Goal: Entertainment & Leisure: Browse casually

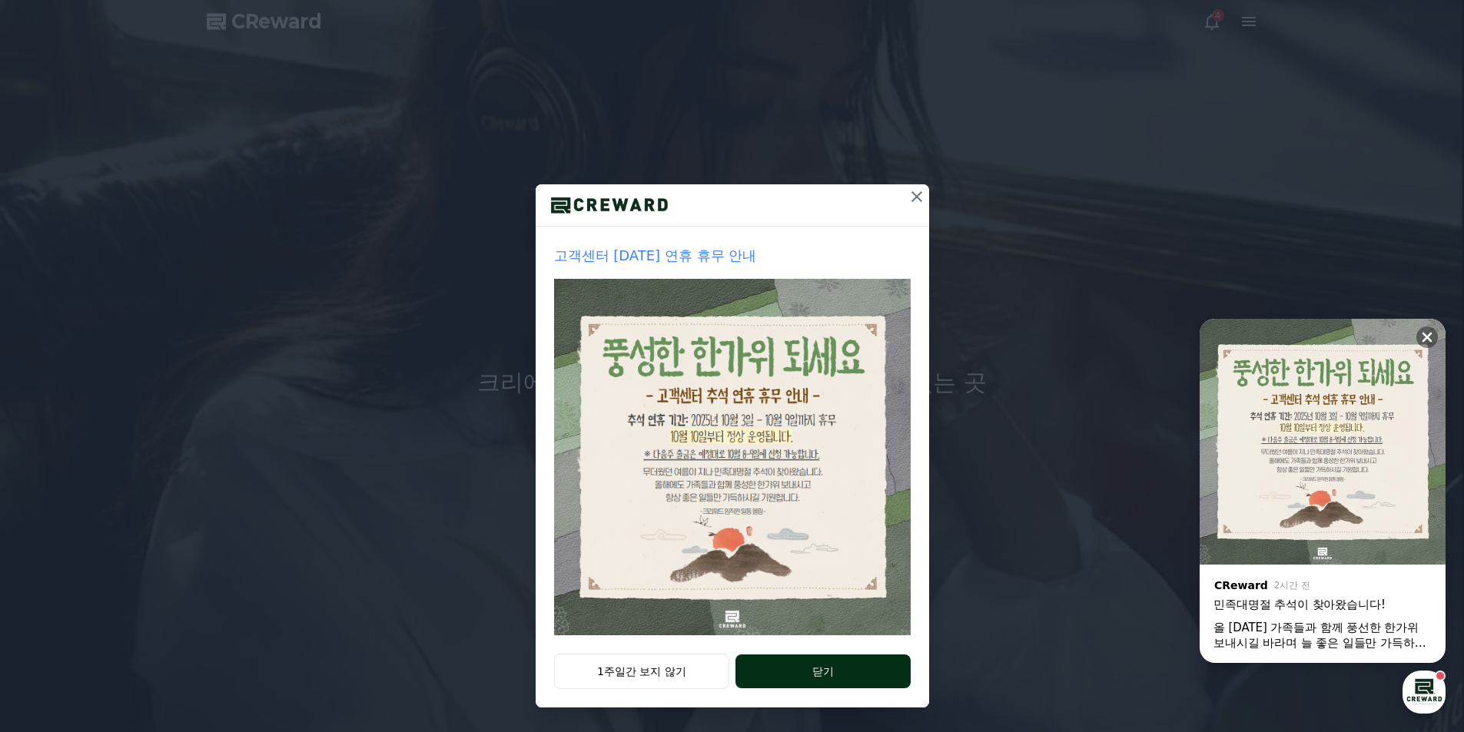
click at [781, 662] on button "닫기" at bounding box center [822, 672] width 174 height 34
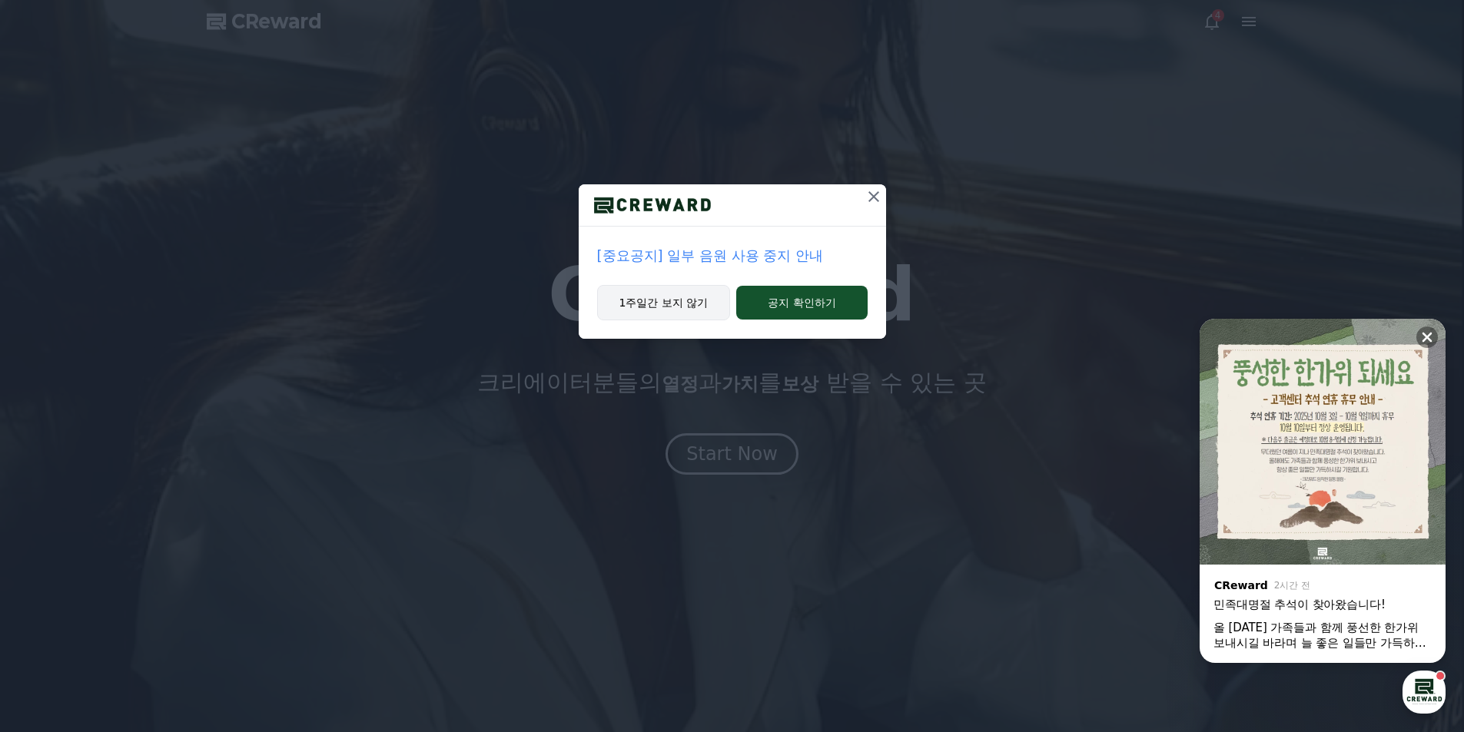
click at [686, 290] on button "1주일간 보지 않기" at bounding box center [664, 302] width 134 height 35
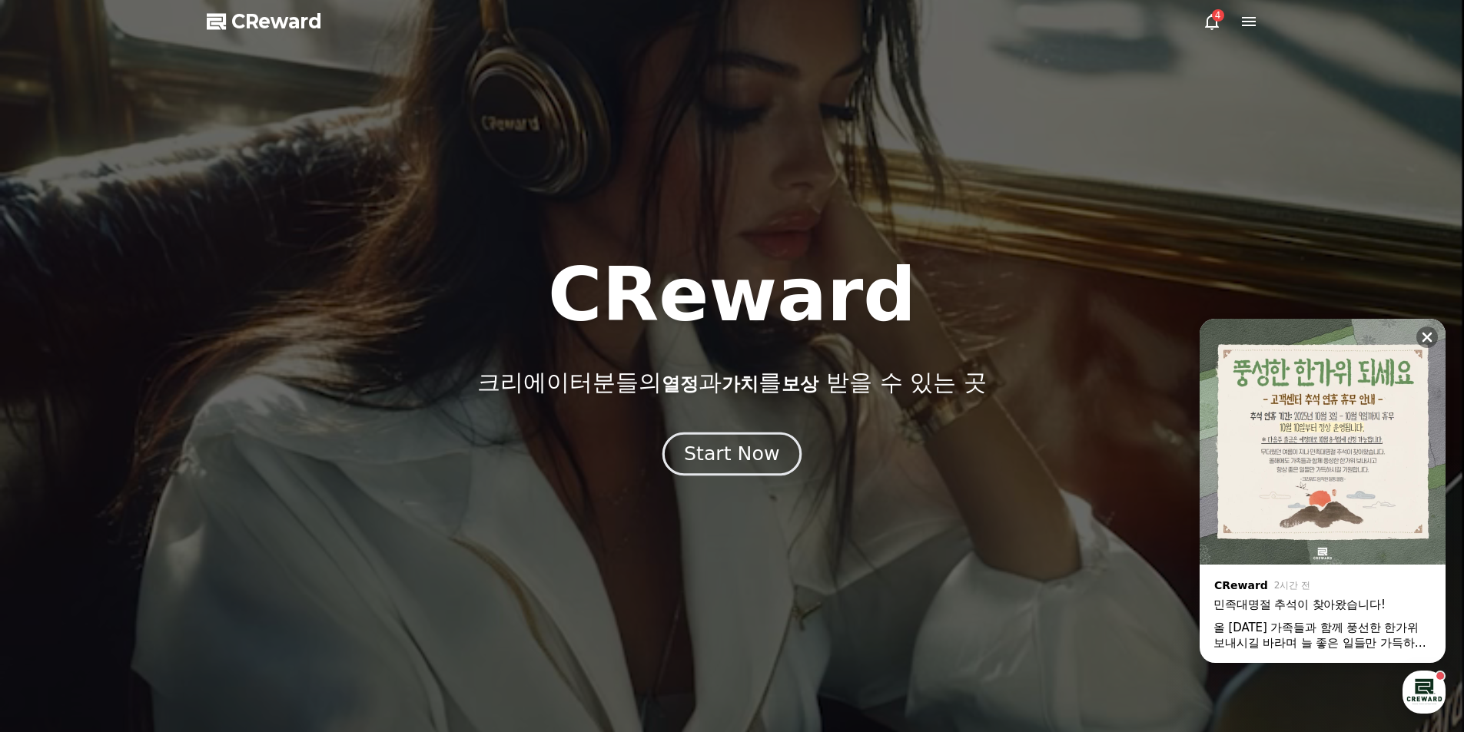
click at [735, 444] on div "Start Now" at bounding box center [731, 454] width 95 height 26
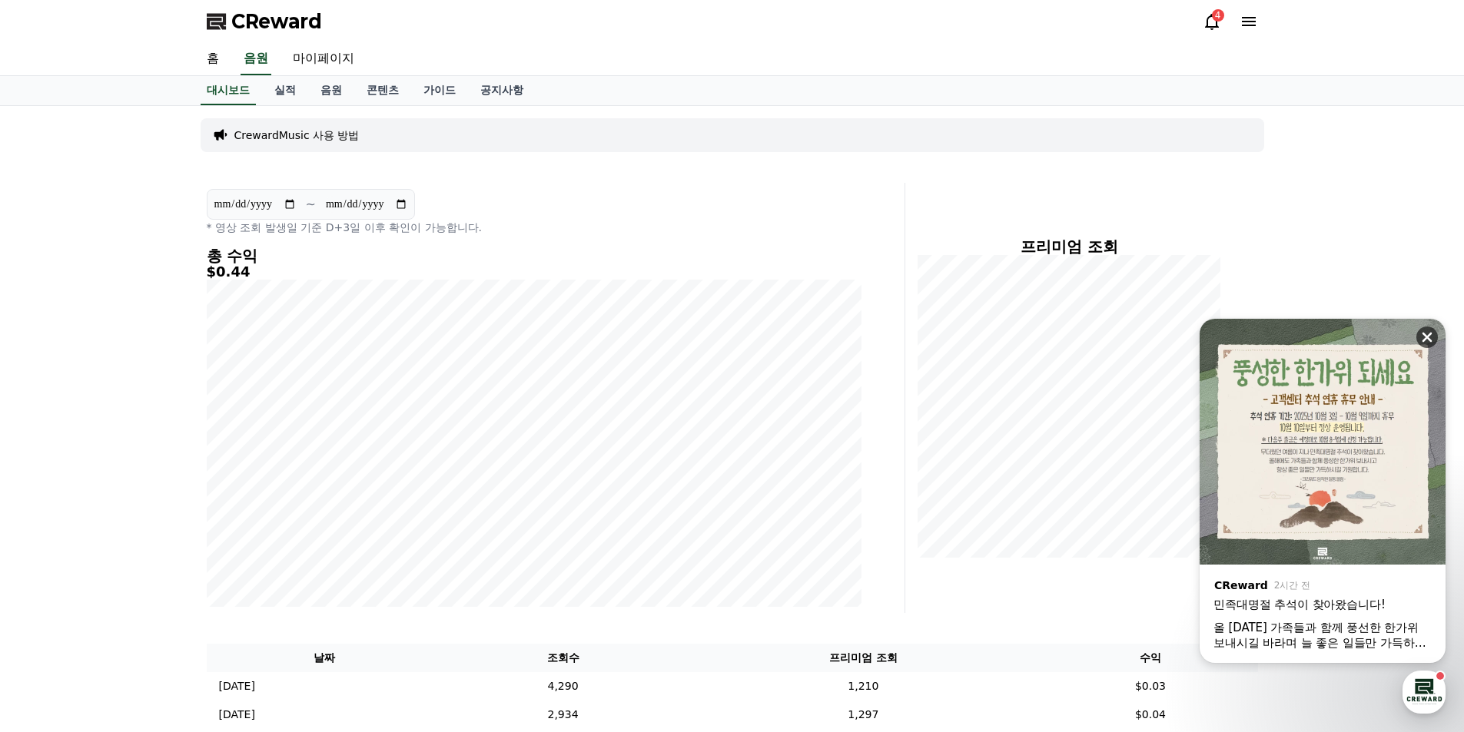
click at [1422, 331] on icon at bounding box center [1426, 337] width 15 height 15
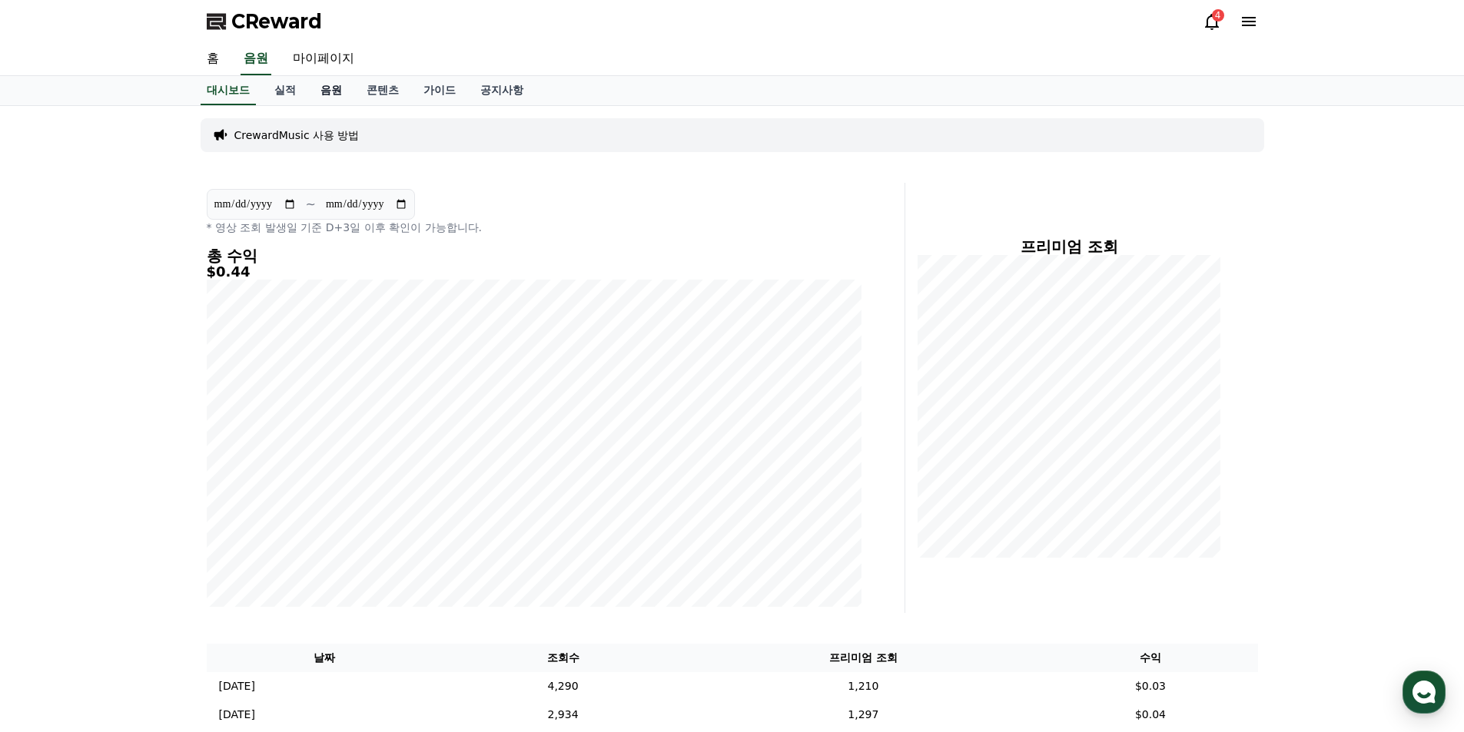
click at [323, 92] on link "음원" at bounding box center [331, 90] width 46 height 29
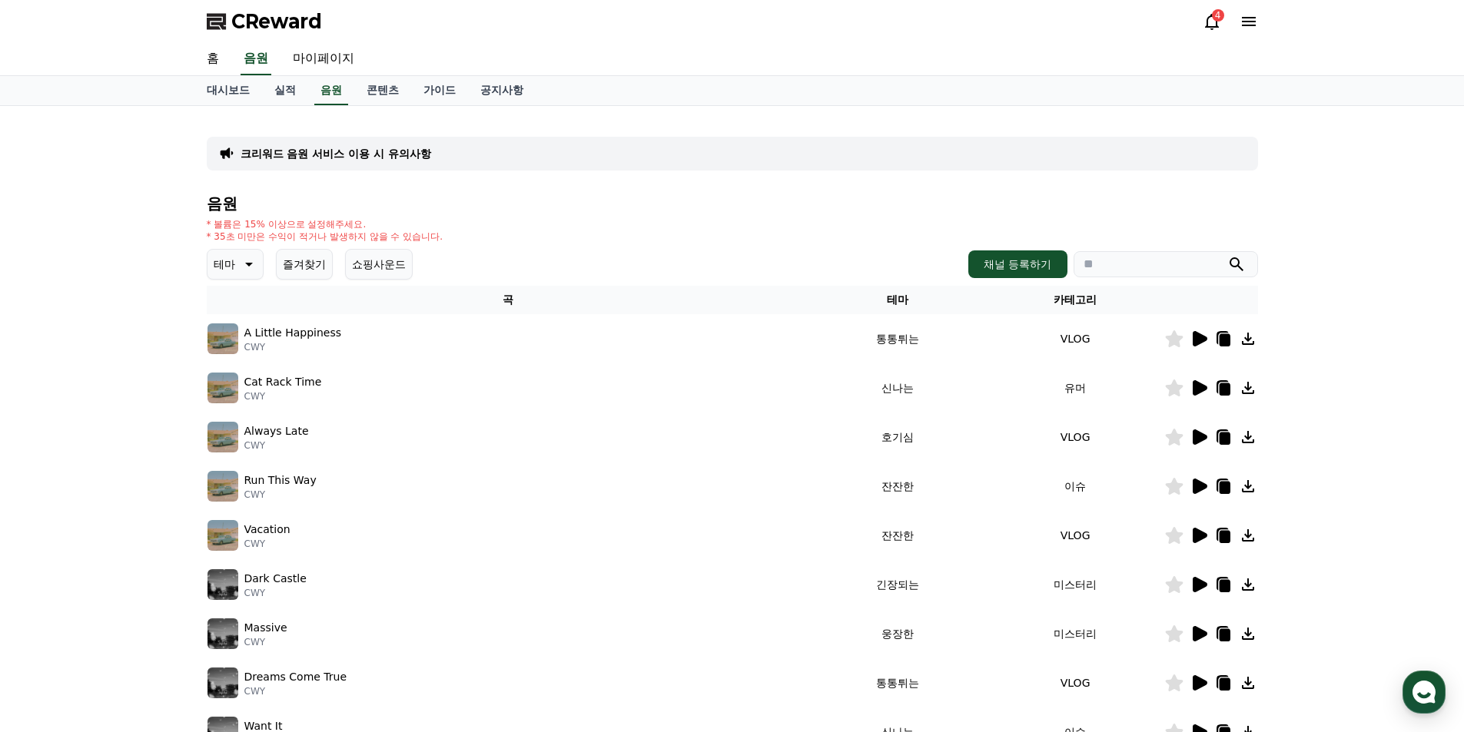
click at [234, 255] on p "테마" at bounding box center [225, 265] width 22 height 22
click at [244, 385] on button "호기심" at bounding box center [231, 385] width 45 height 34
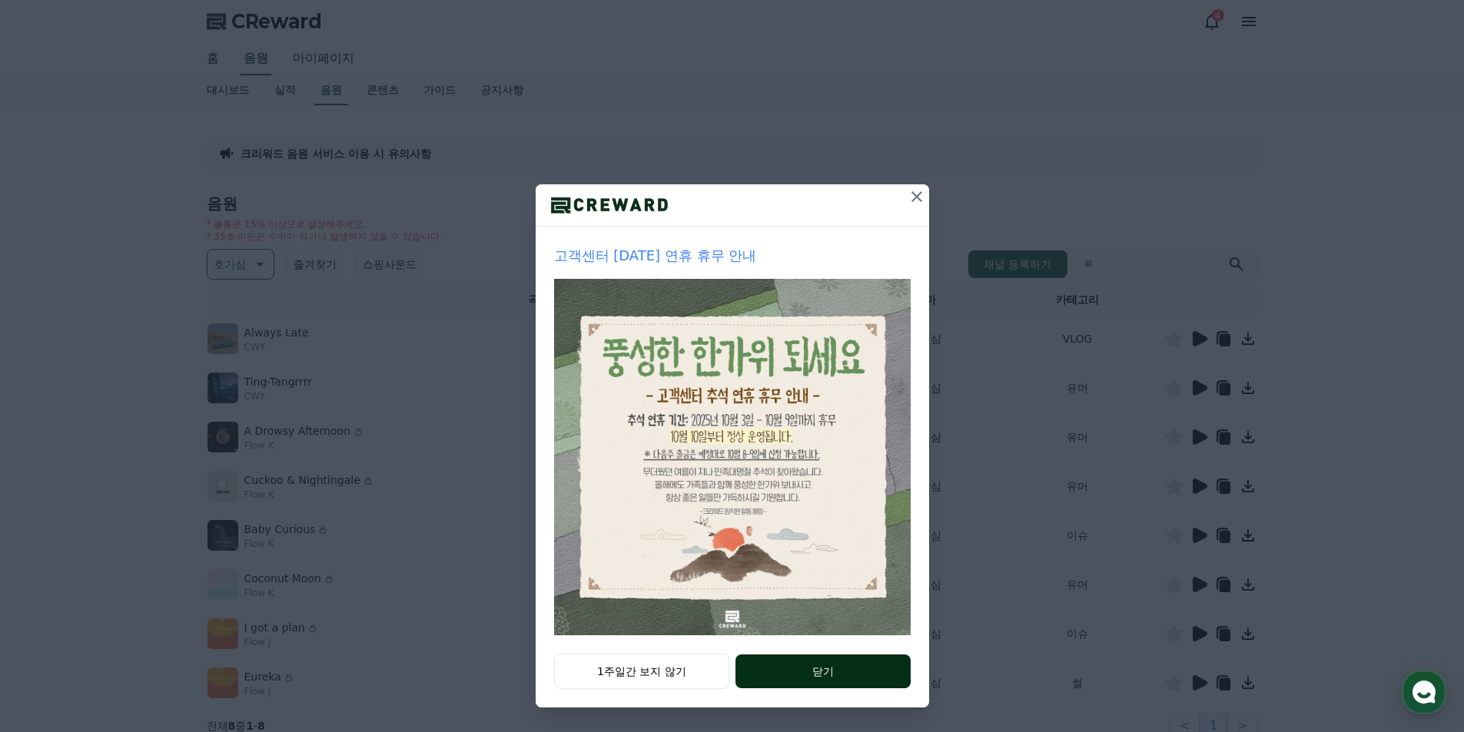
click at [771, 655] on button "닫기" at bounding box center [822, 672] width 174 height 34
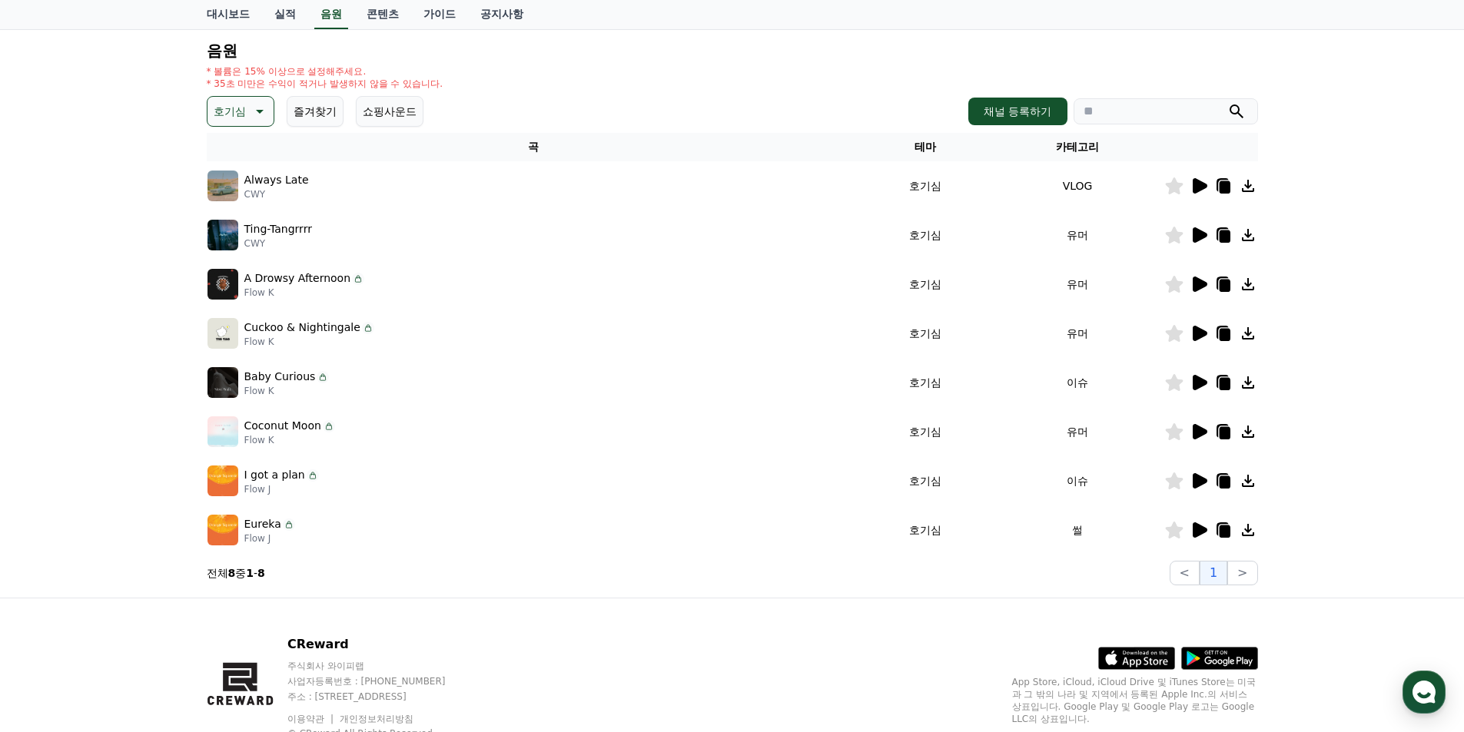
scroll to position [154, 0]
click at [1197, 334] on icon at bounding box center [1200, 332] width 15 height 15
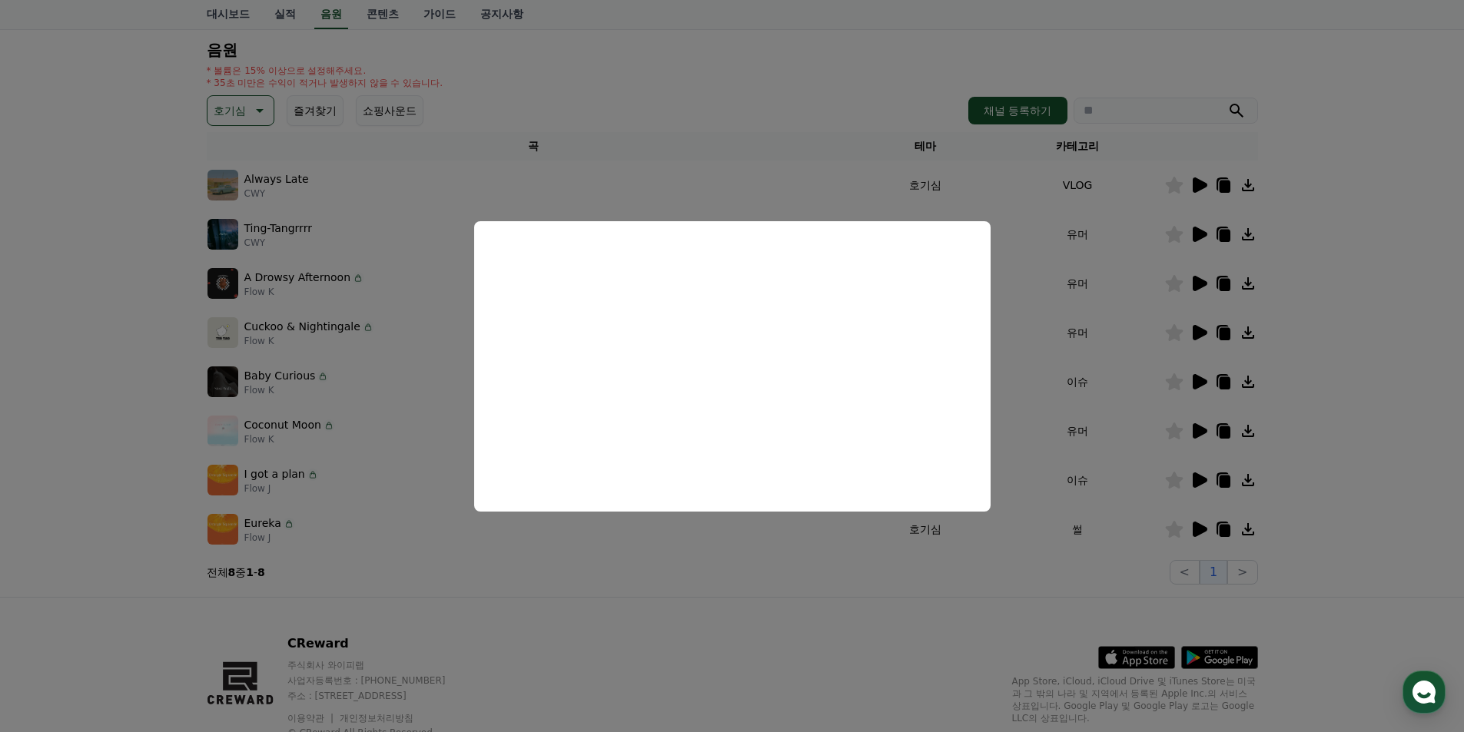
click at [1339, 270] on button "close modal" at bounding box center [732, 366] width 1464 height 732
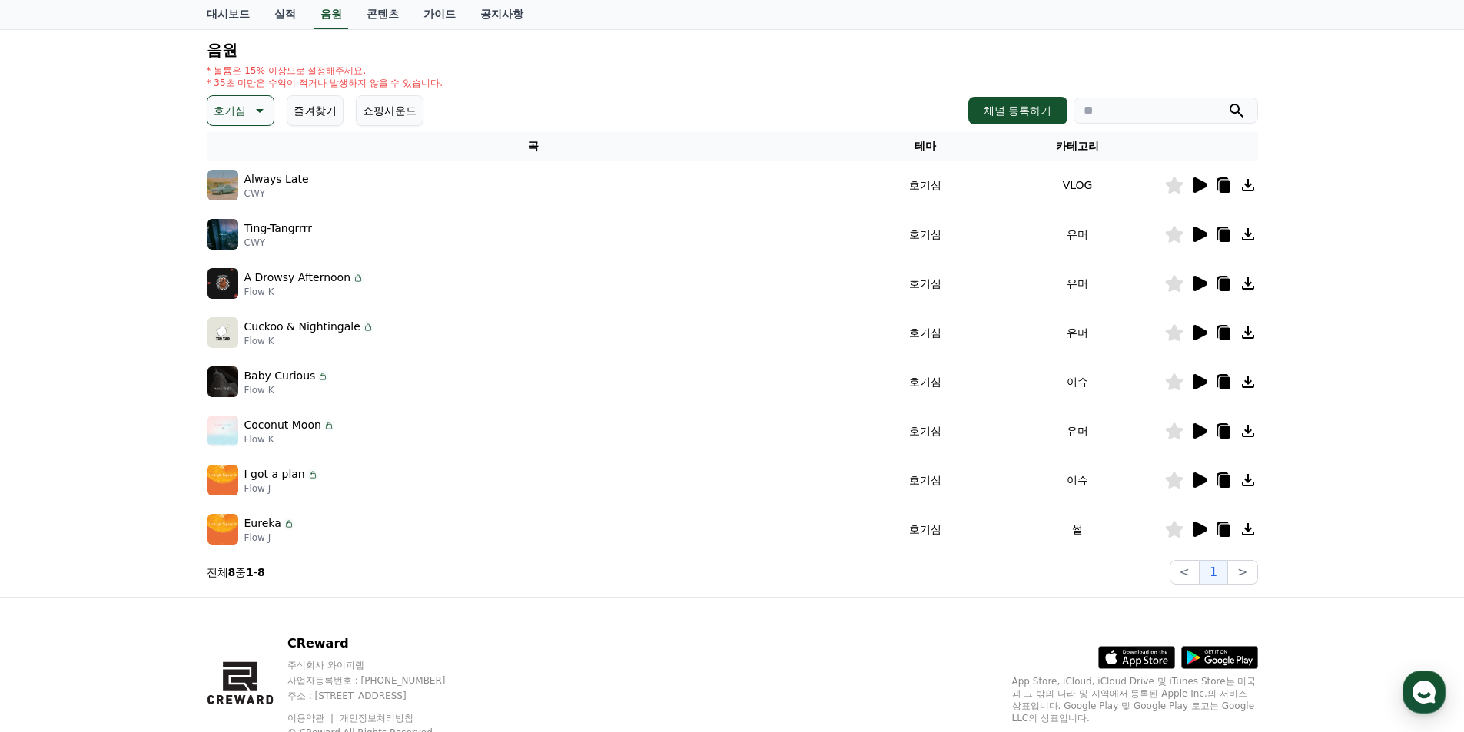
click at [1200, 480] on icon at bounding box center [1200, 480] width 15 height 15
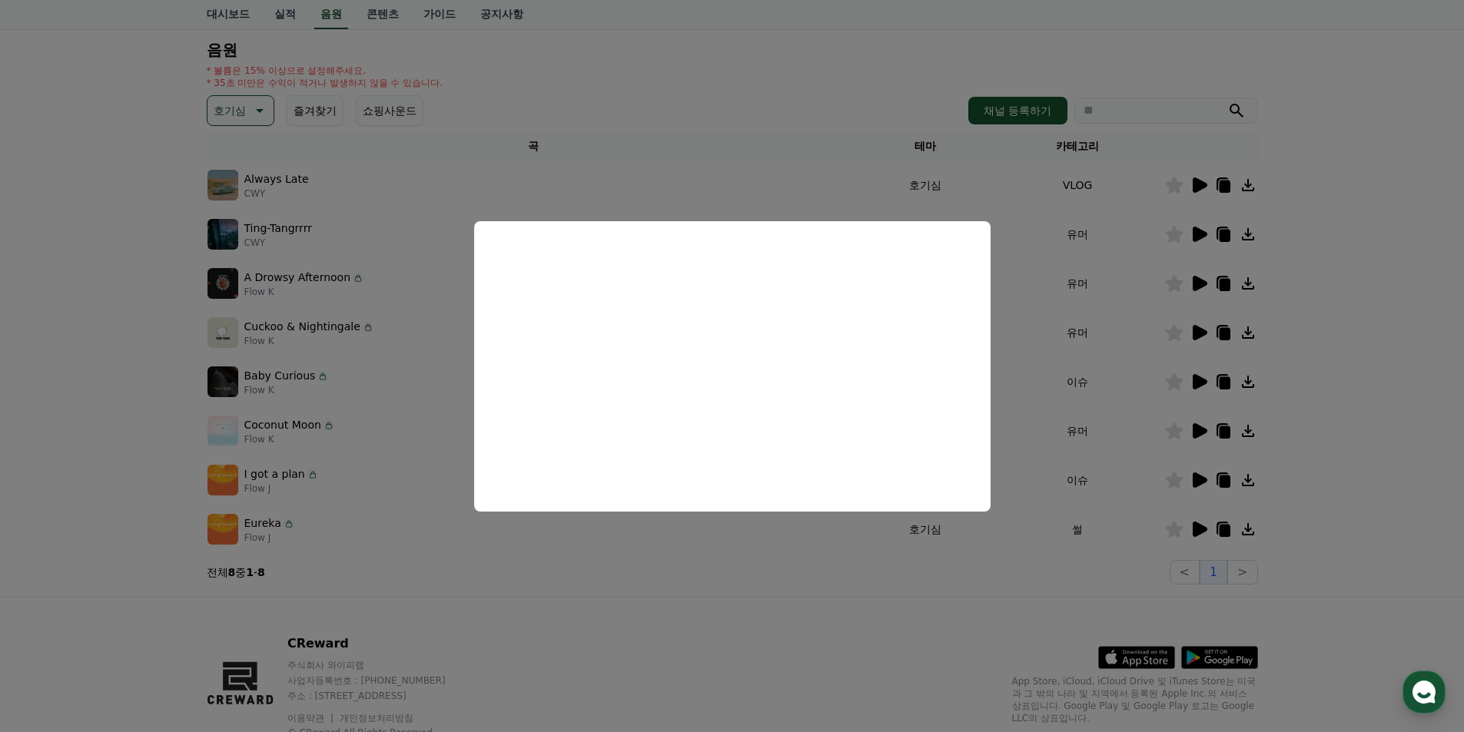
click at [1329, 356] on button "close modal" at bounding box center [732, 366] width 1464 height 732
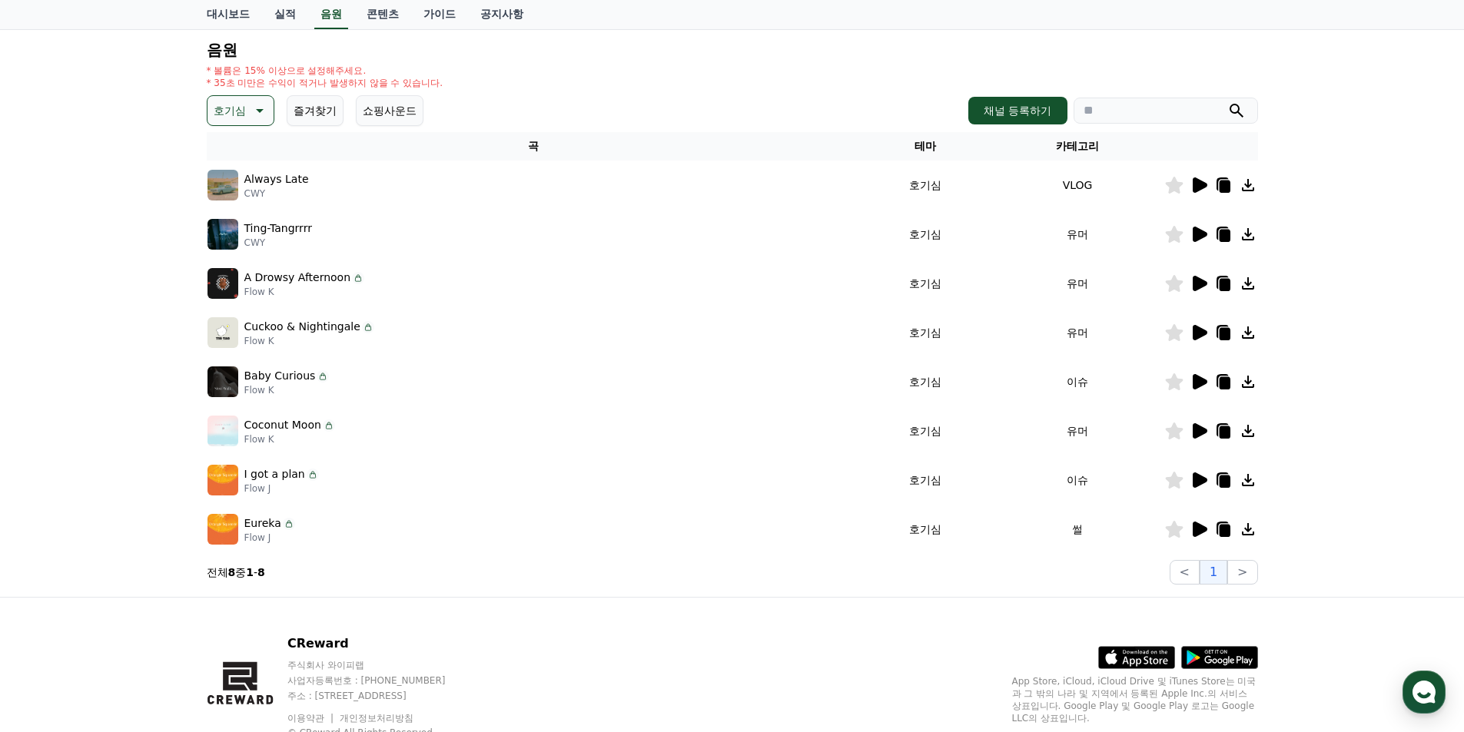
click at [247, 108] on button "호기심" at bounding box center [241, 110] width 68 height 31
click at [254, 238] on button "긴장되는" at bounding box center [236, 238] width 55 height 34
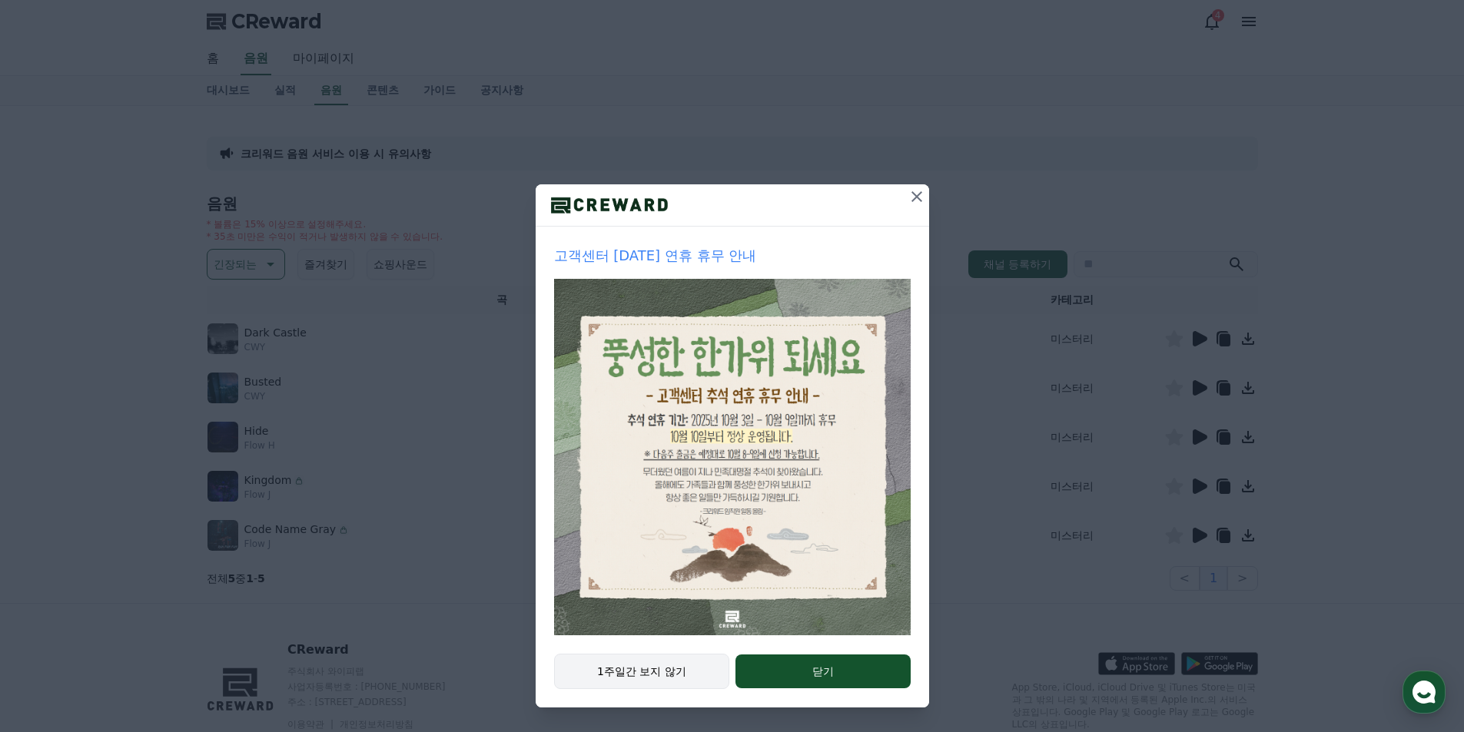
click at [665, 663] on button "1주일간 보지 않기" at bounding box center [642, 671] width 176 height 35
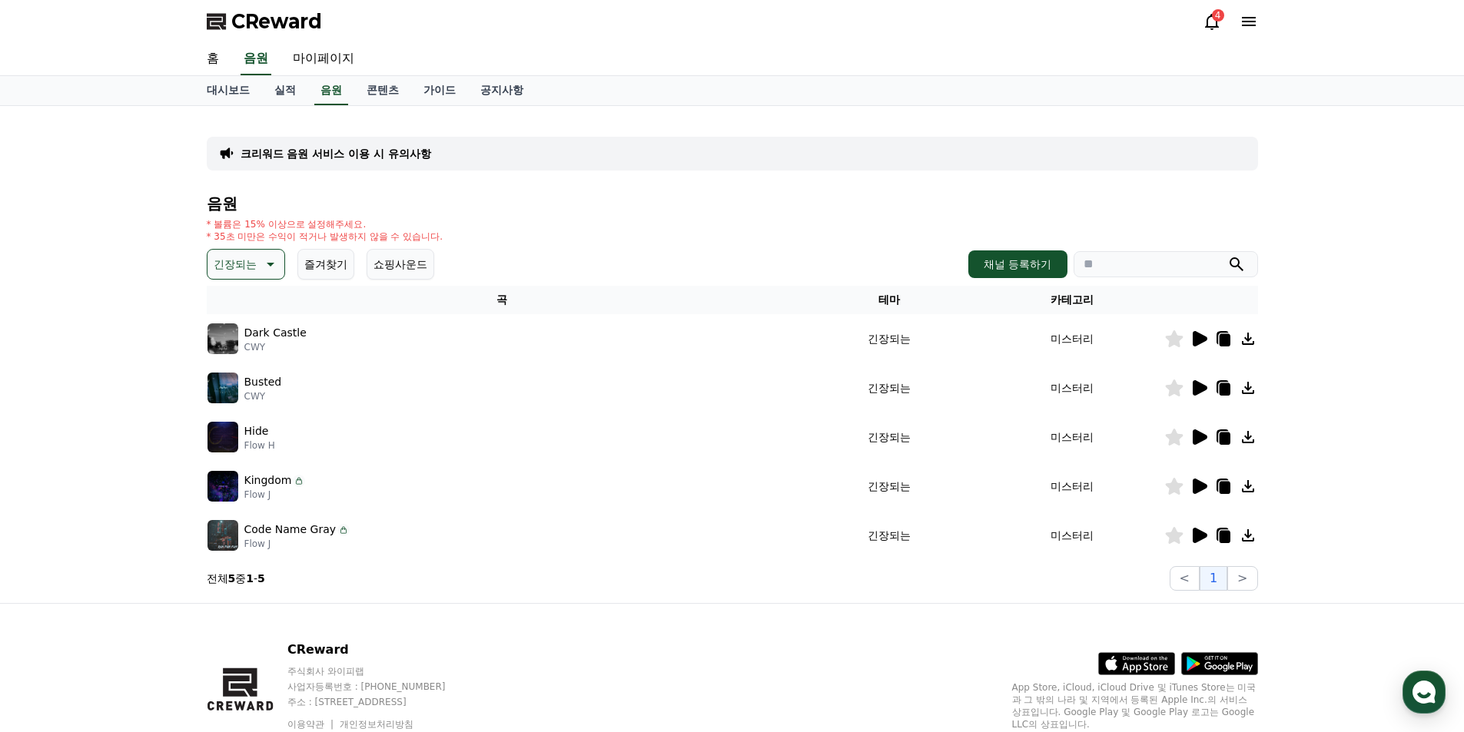
click at [1196, 331] on icon at bounding box center [1199, 339] width 18 height 18
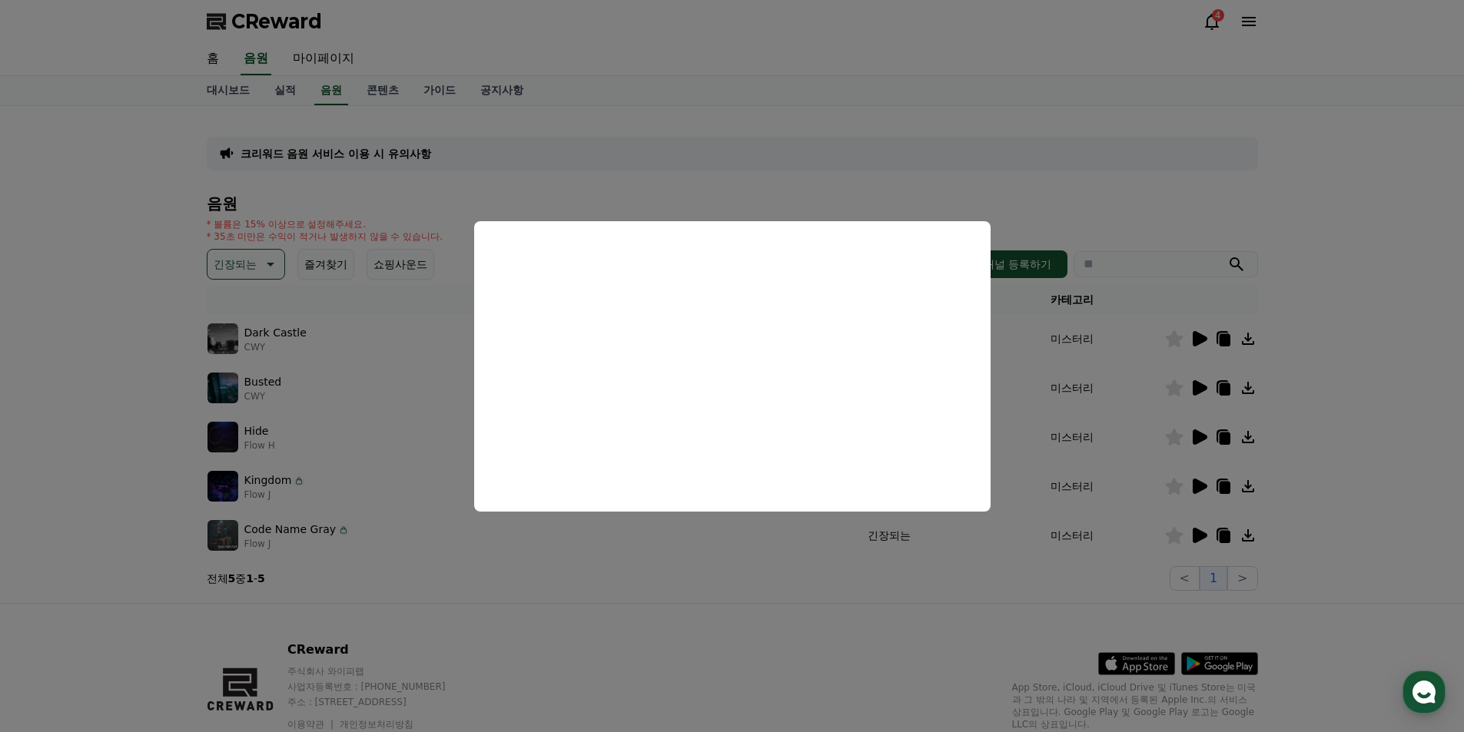
click at [1195, 387] on button "close modal" at bounding box center [732, 366] width 1464 height 732
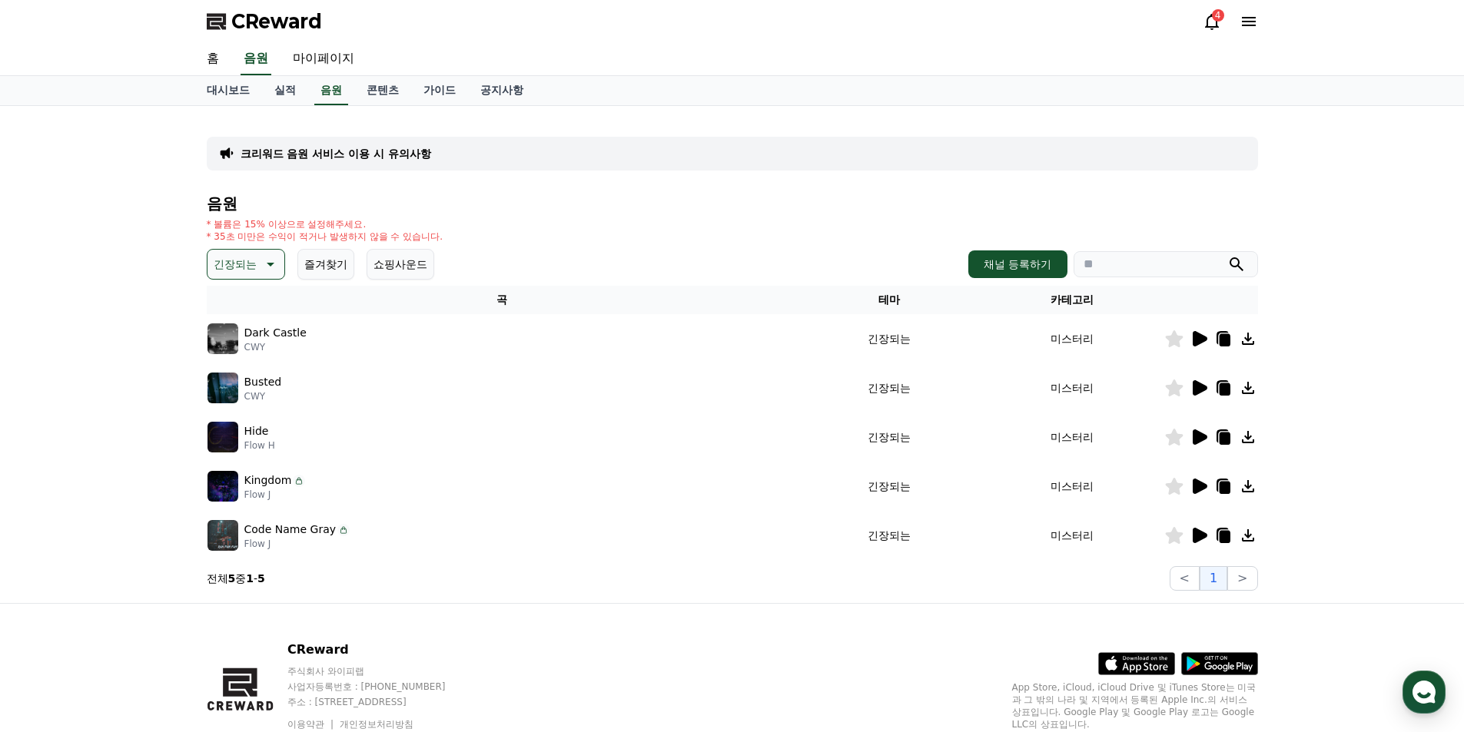
click at [1195, 387] on icon at bounding box center [1200, 387] width 15 height 15
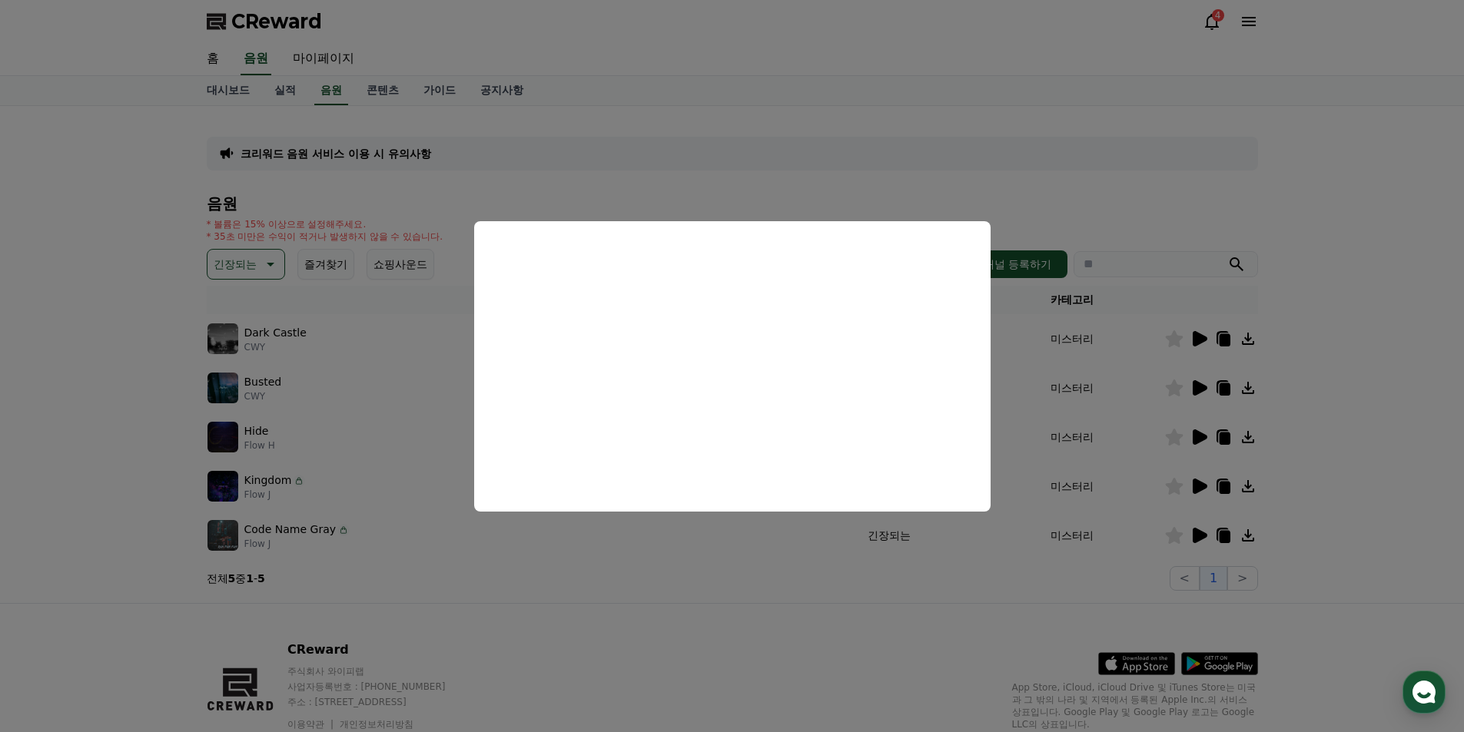
click at [1193, 338] on button "close modal" at bounding box center [732, 366] width 1464 height 732
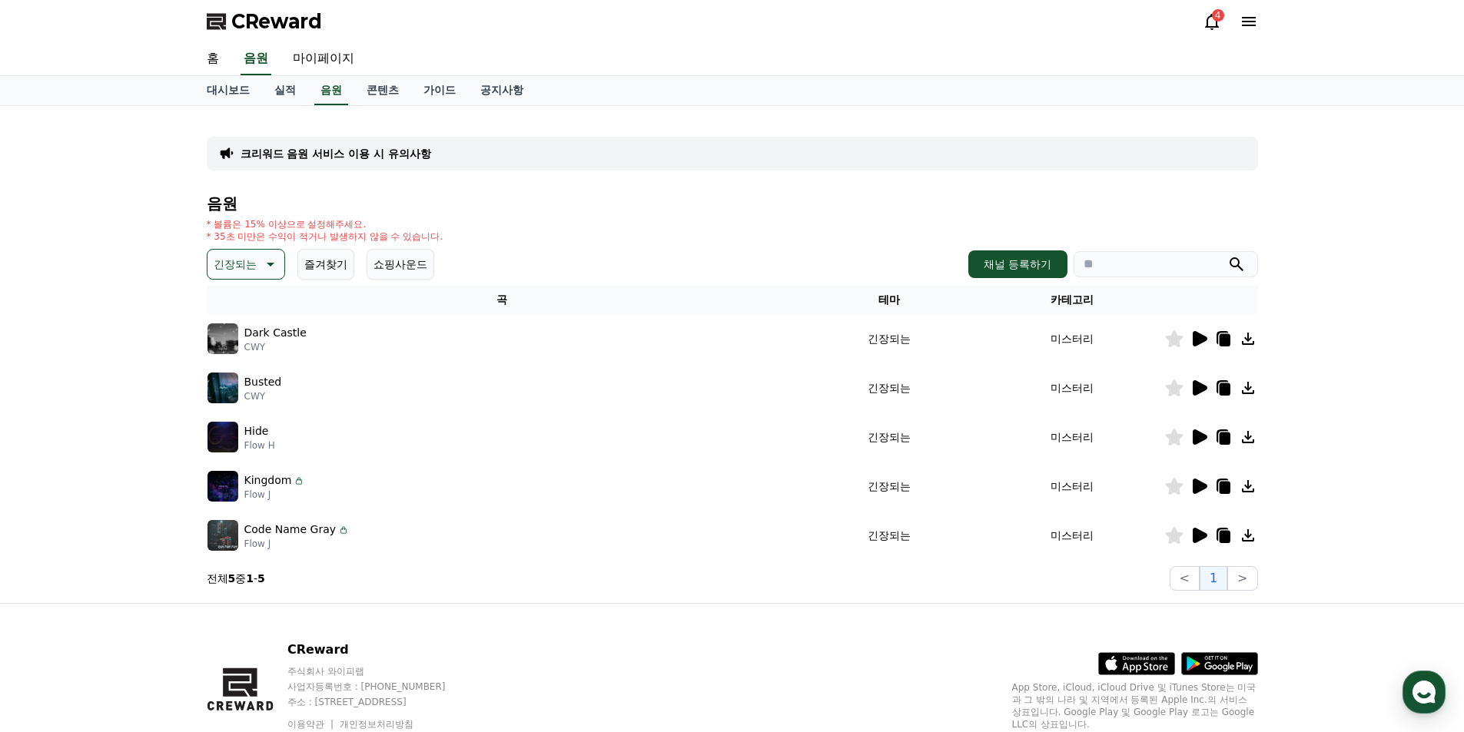
click at [1199, 337] on icon at bounding box center [1200, 338] width 15 height 15
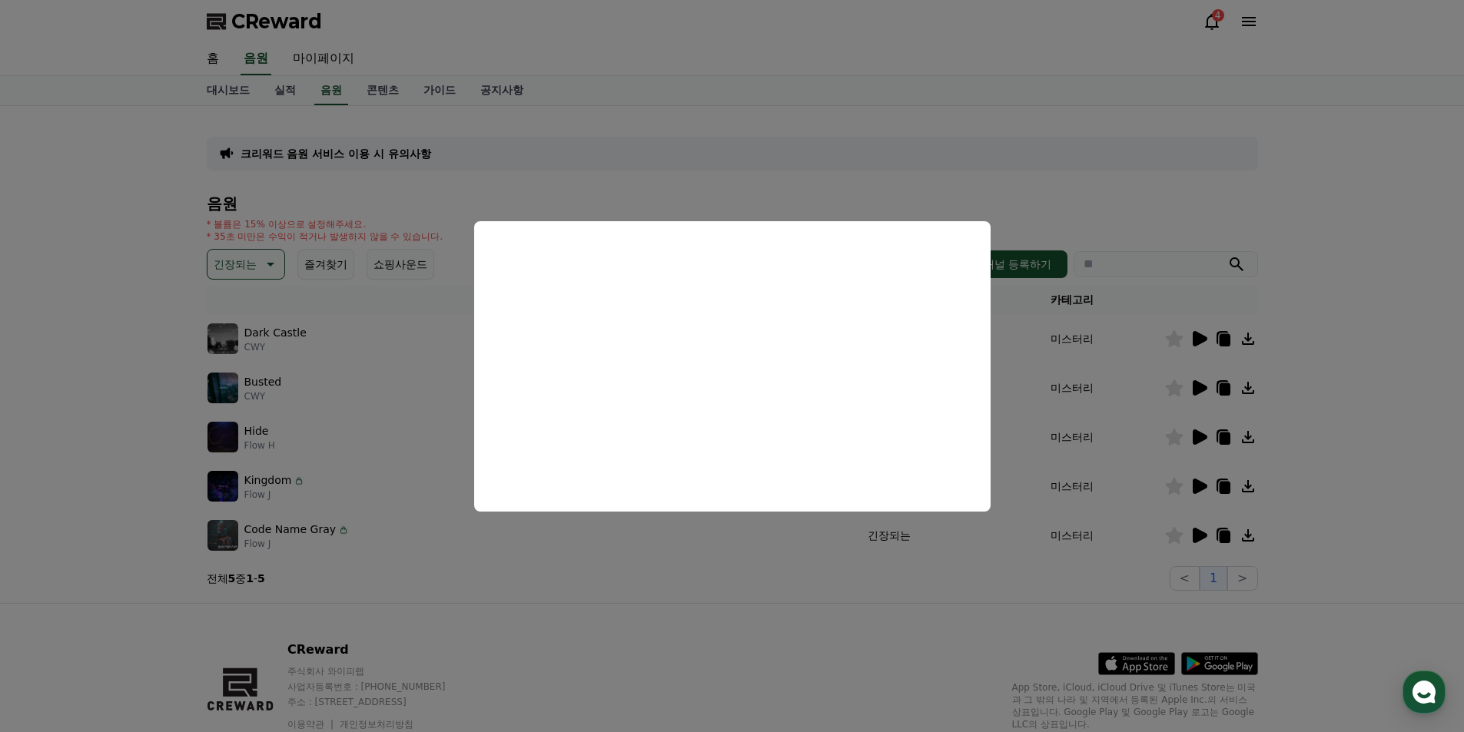
click at [1375, 297] on button "close modal" at bounding box center [732, 366] width 1464 height 732
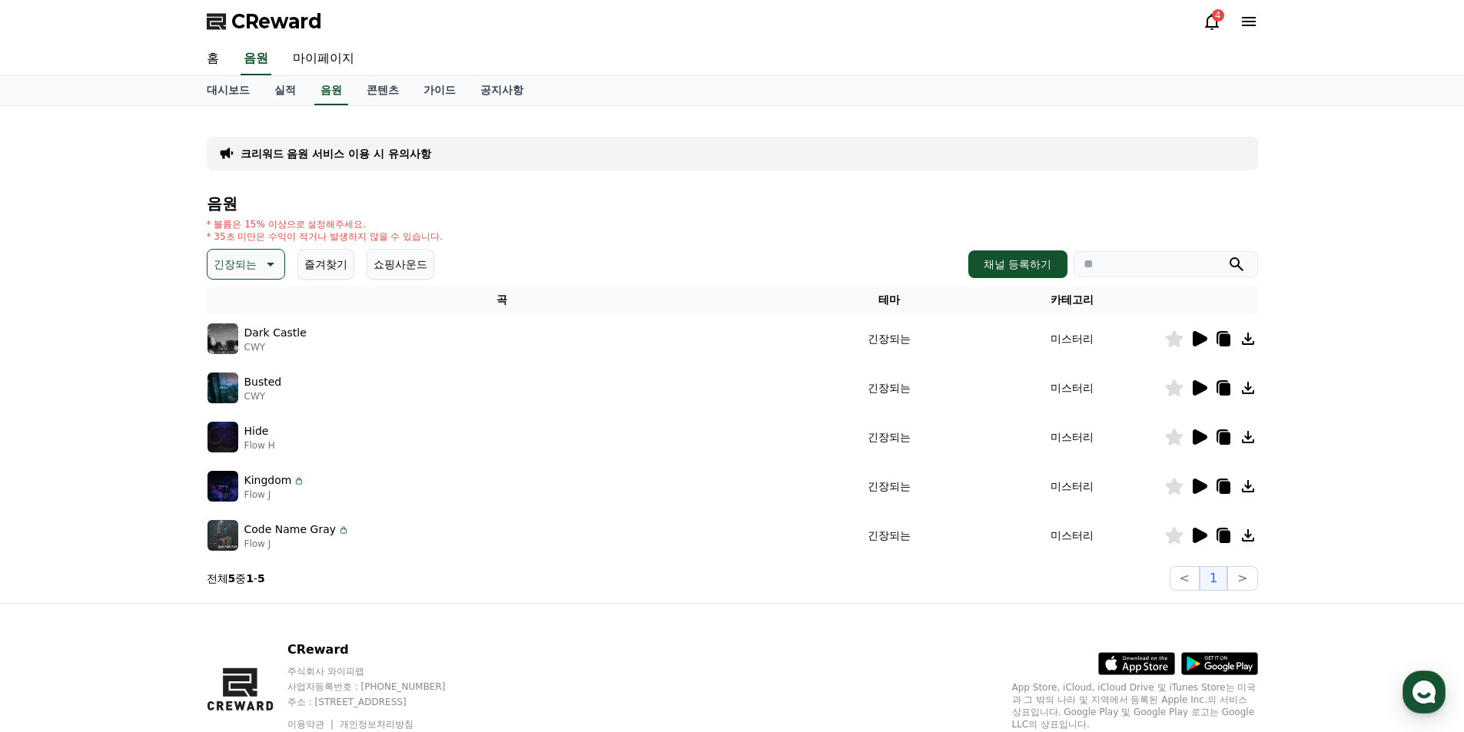
click at [274, 258] on icon at bounding box center [269, 264] width 18 height 18
click at [238, 389] on button "호기심" at bounding box center [231, 385] width 45 height 34
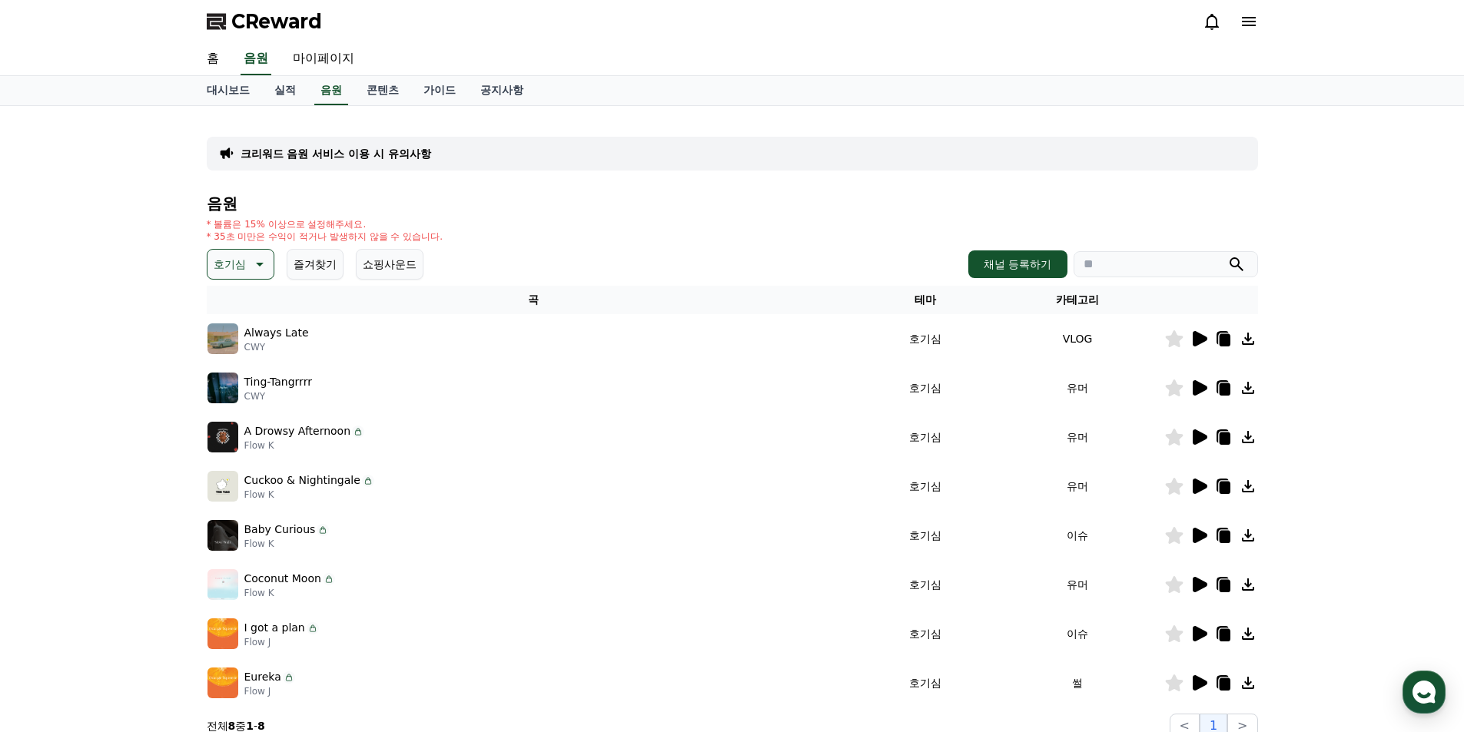
click at [1202, 390] on icon at bounding box center [1200, 387] width 15 height 15
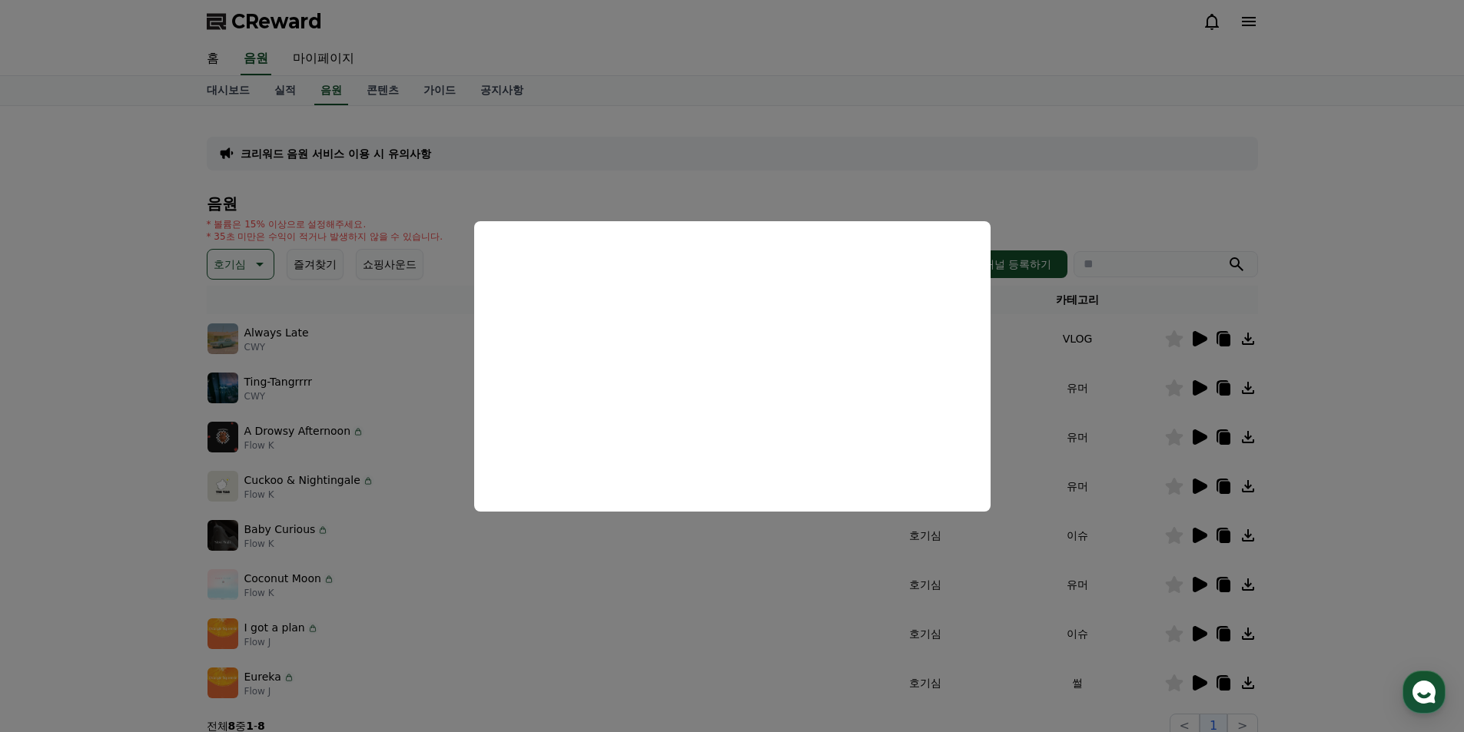
click at [1200, 476] on button "close modal" at bounding box center [732, 366] width 1464 height 732
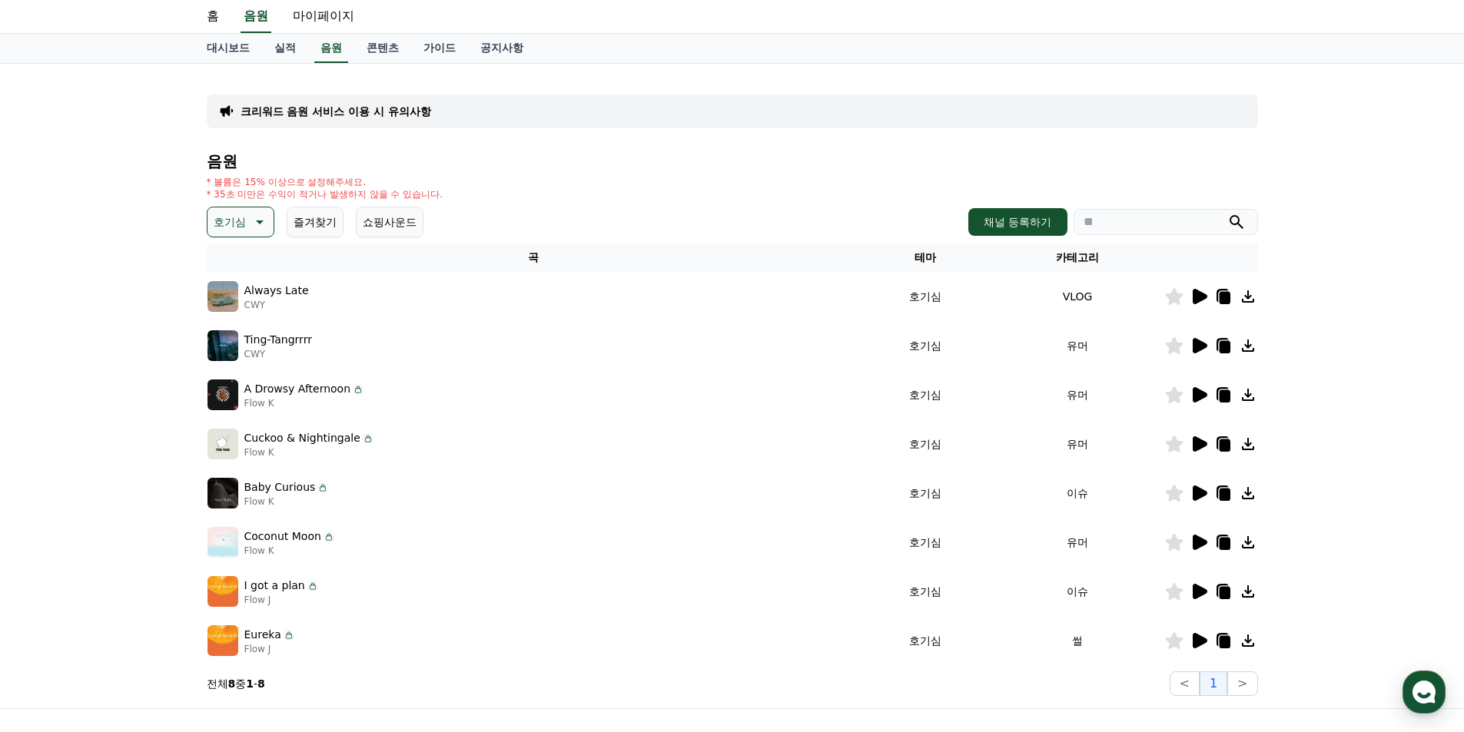
scroll to position [77, 0]
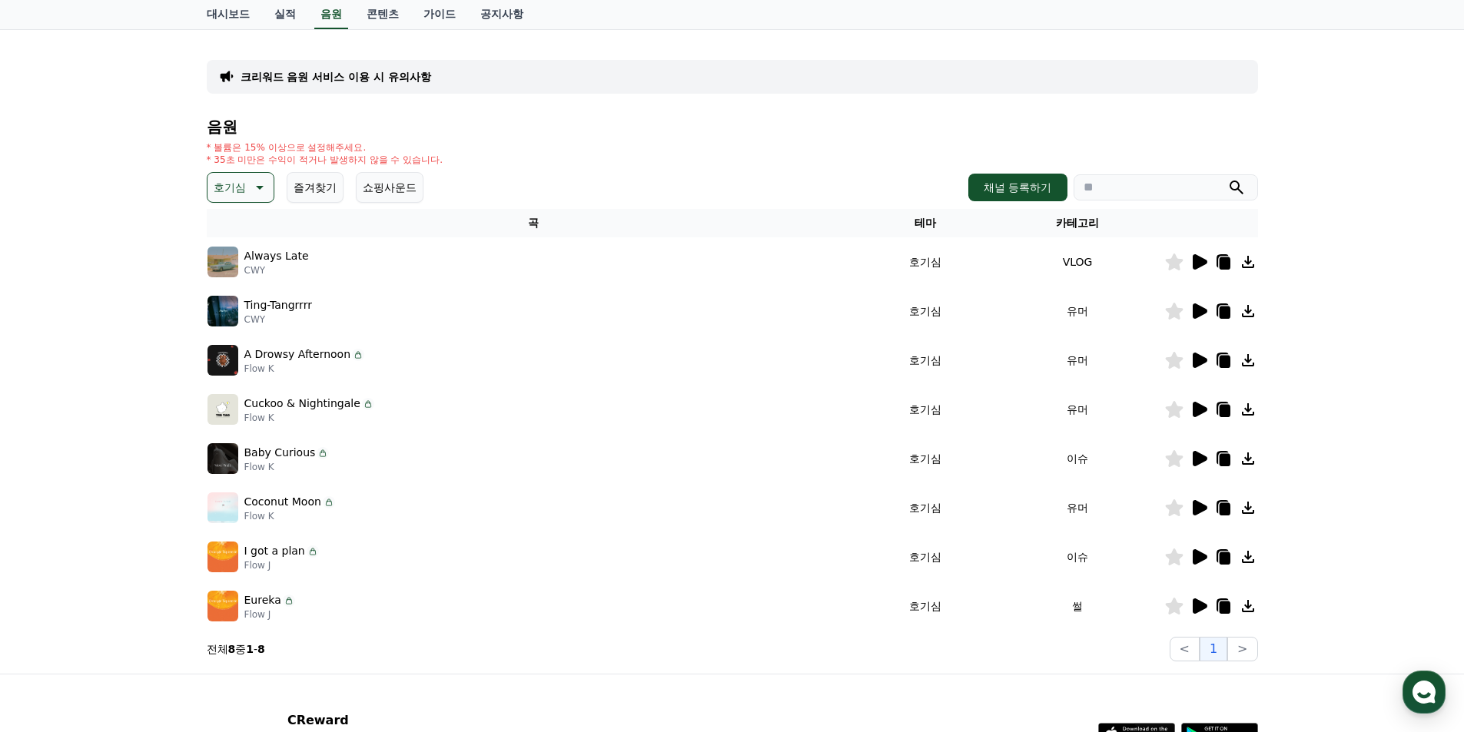
click at [1191, 453] on icon at bounding box center [1199, 459] width 18 height 18
